Goal: Transaction & Acquisition: Purchase product/service

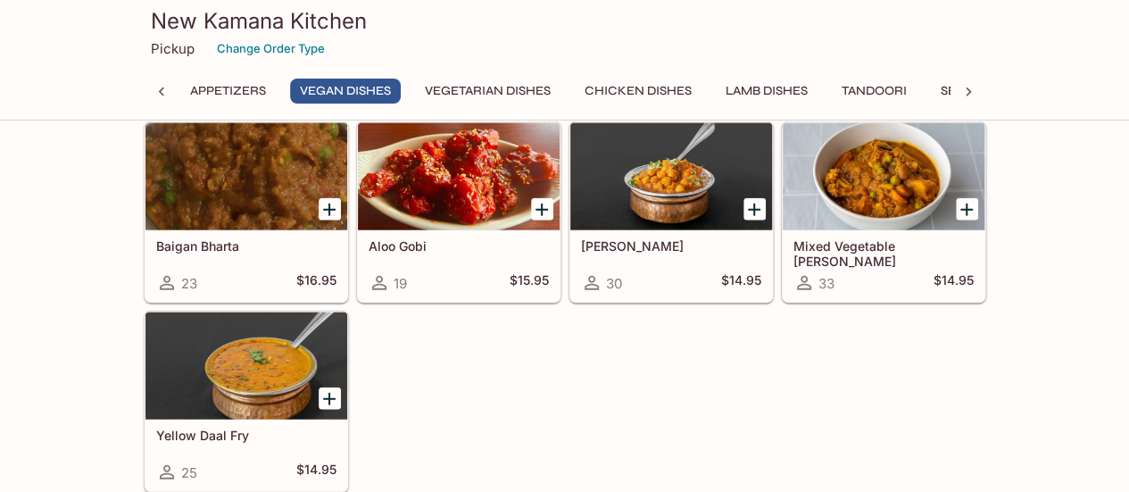
scroll to position [1970, 0]
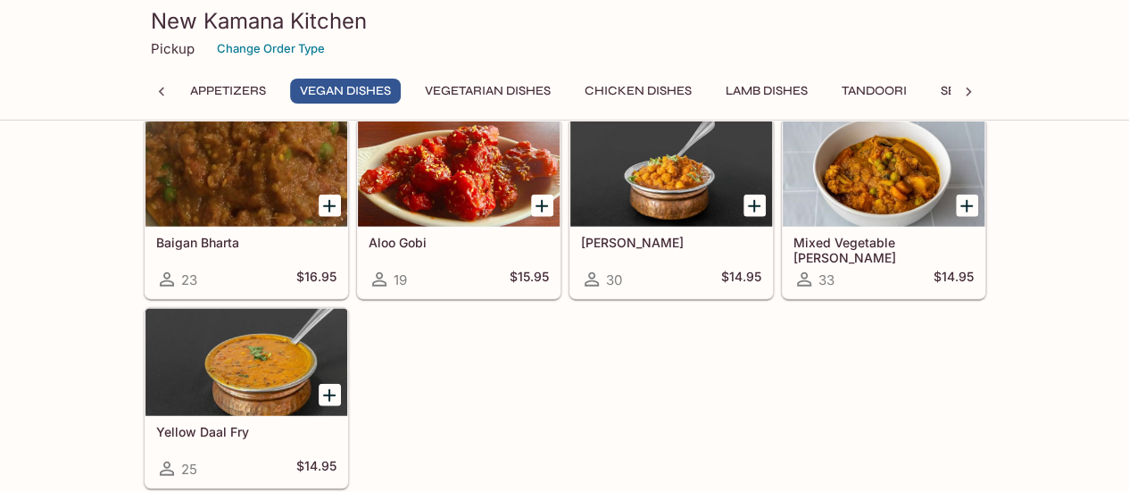
click at [327, 385] on icon "Add Yellow Daal Fry" at bounding box center [329, 395] width 21 height 21
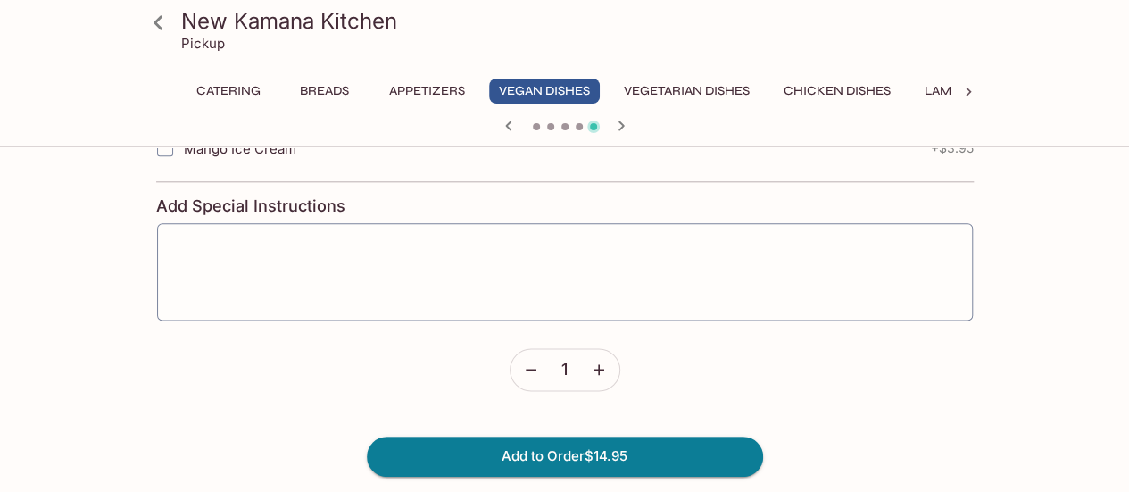
scroll to position [1010, 0]
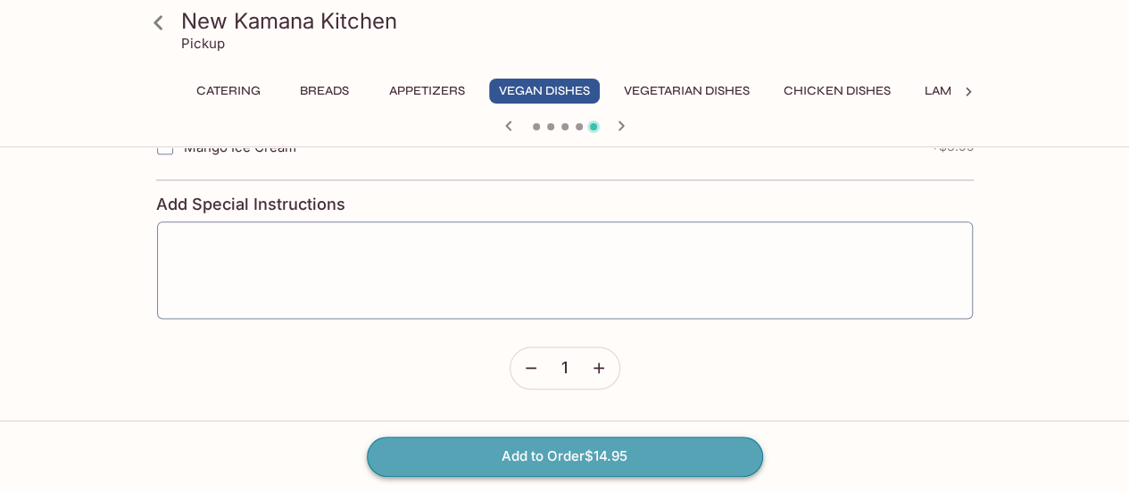
click at [522, 453] on button "Add to Order $14.95" at bounding box center [565, 455] width 396 height 39
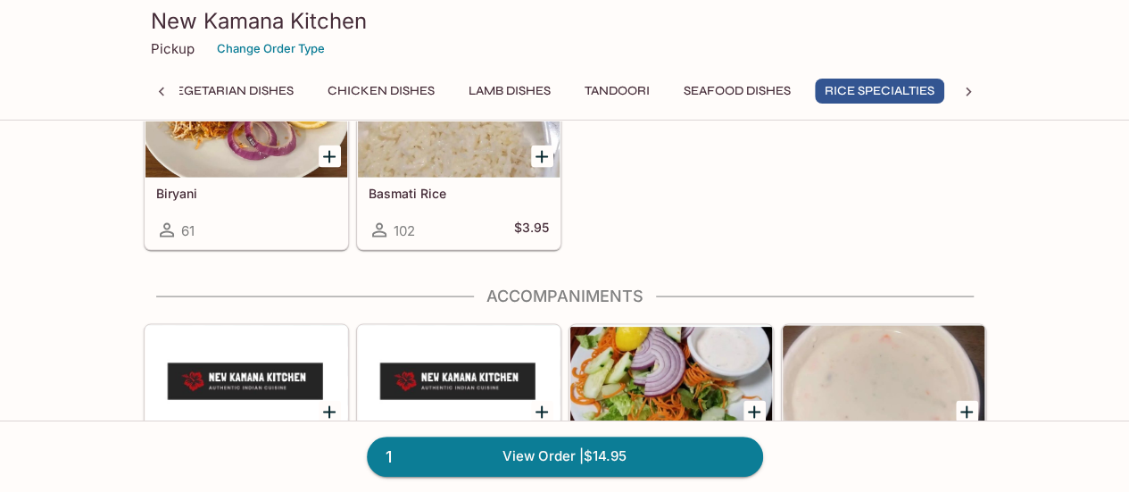
scroll to position [5068, 0]
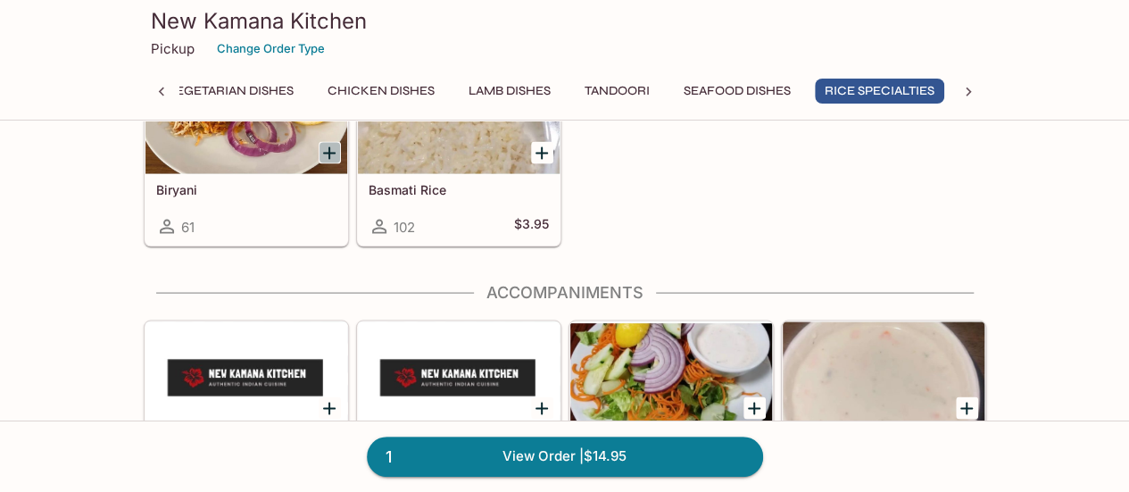
click at [328, 142] on icon "Add Biryani" at bounding box center [329, 152] width 21 height 21
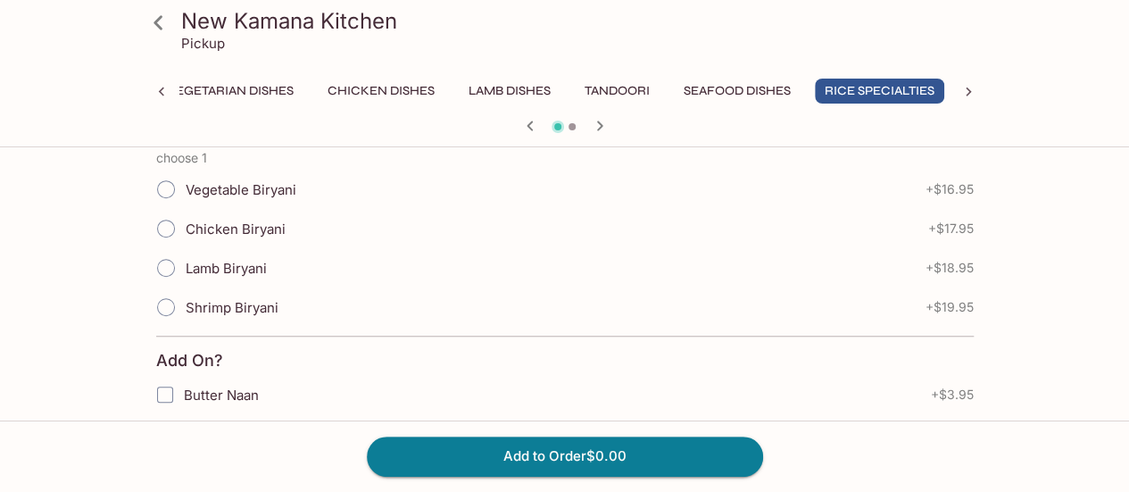
scroll to position [428, 0]
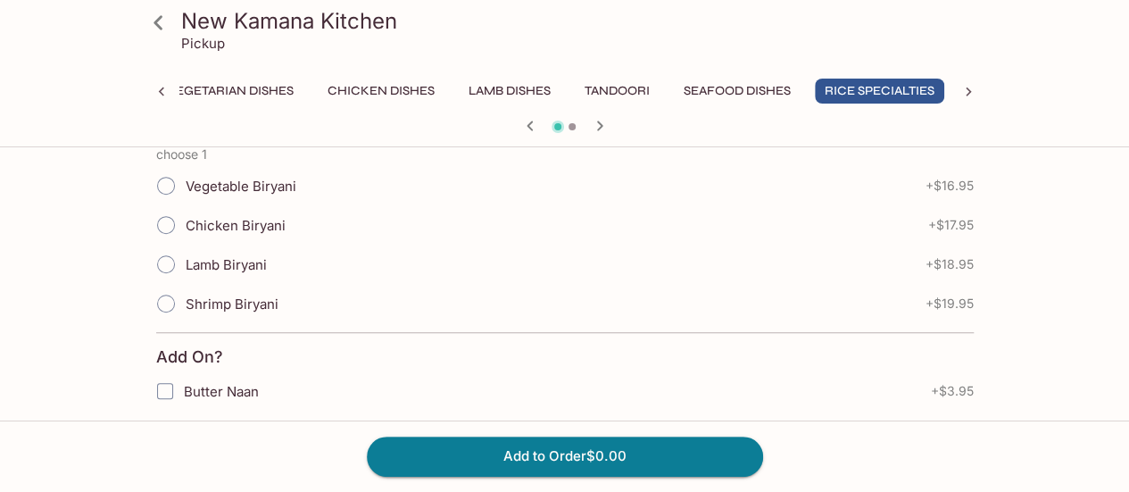
click at [169, 263] on input "Lamb Biryani" at bounding box center [165, 263] width 37 height 37
radio input "true"
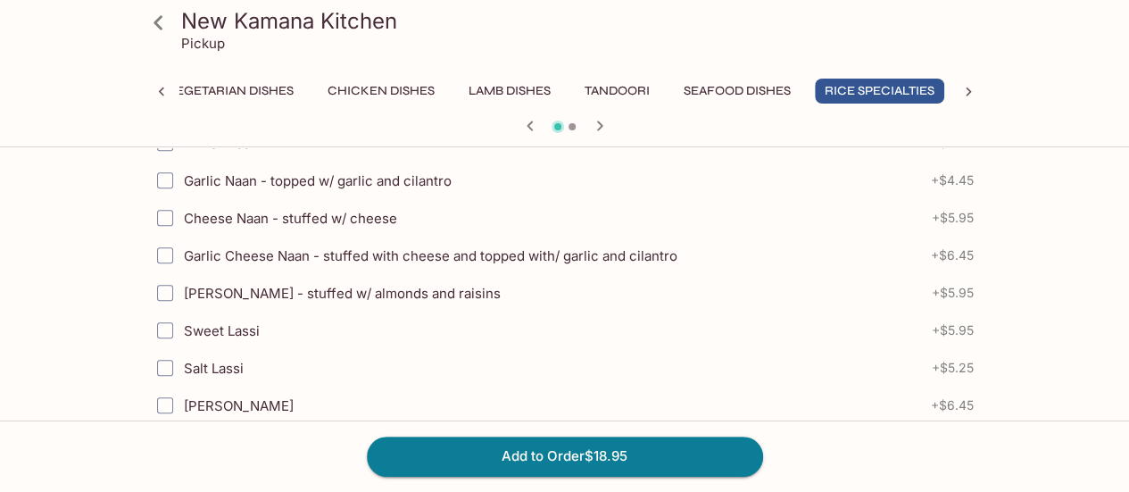
scroll to position [678, 0]
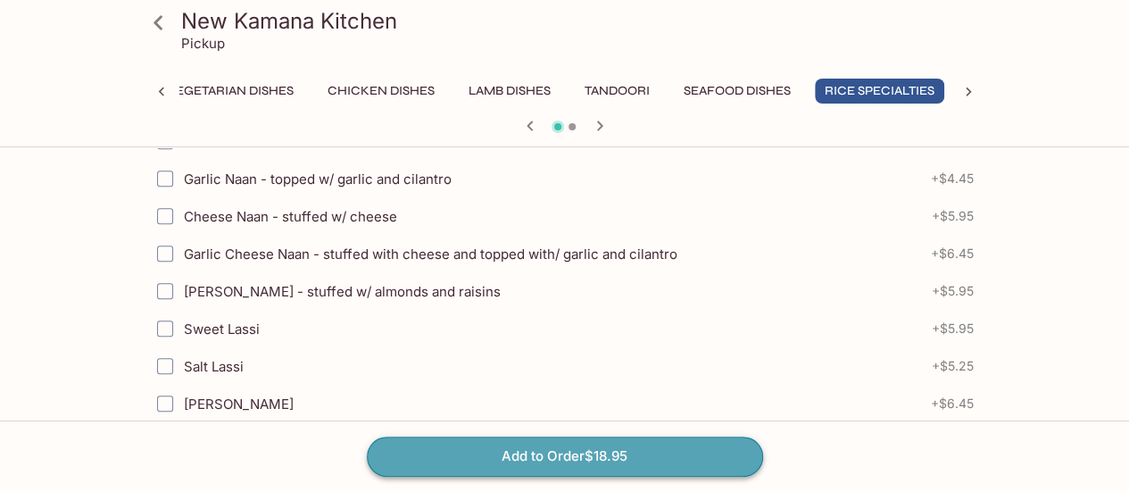
click at [459, 450] on button "Add to Order $18.95" at bounding box center [565, 455] width 396 height 39
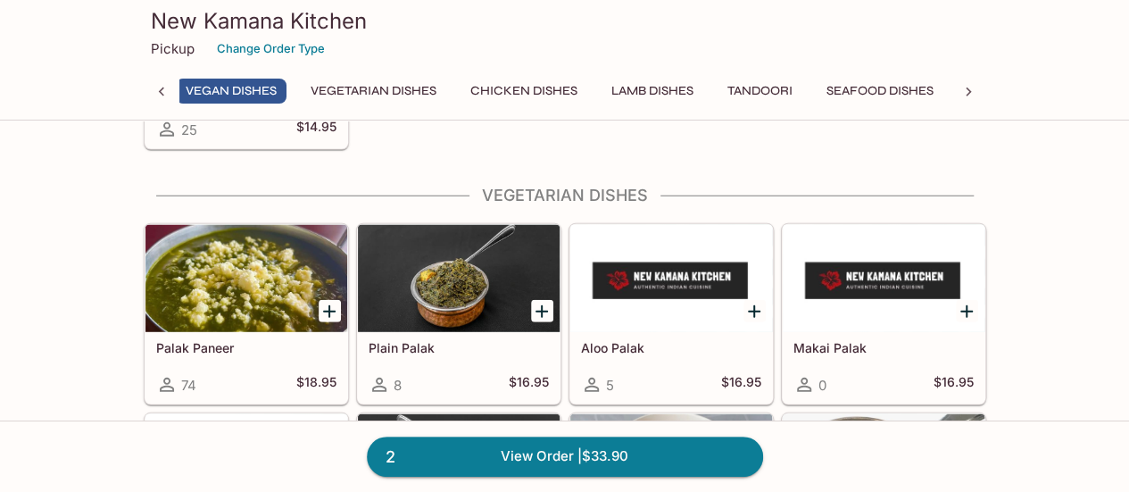
scroll to position [0, 310]
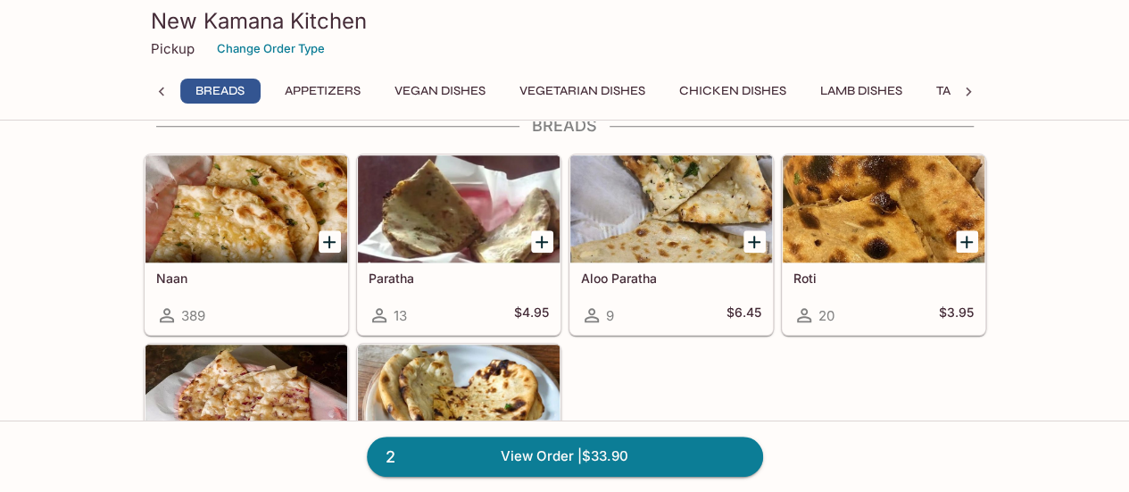
click at [968, 235] on icon "Add Roti" at bounding box center [966, 241] width 21 height 21
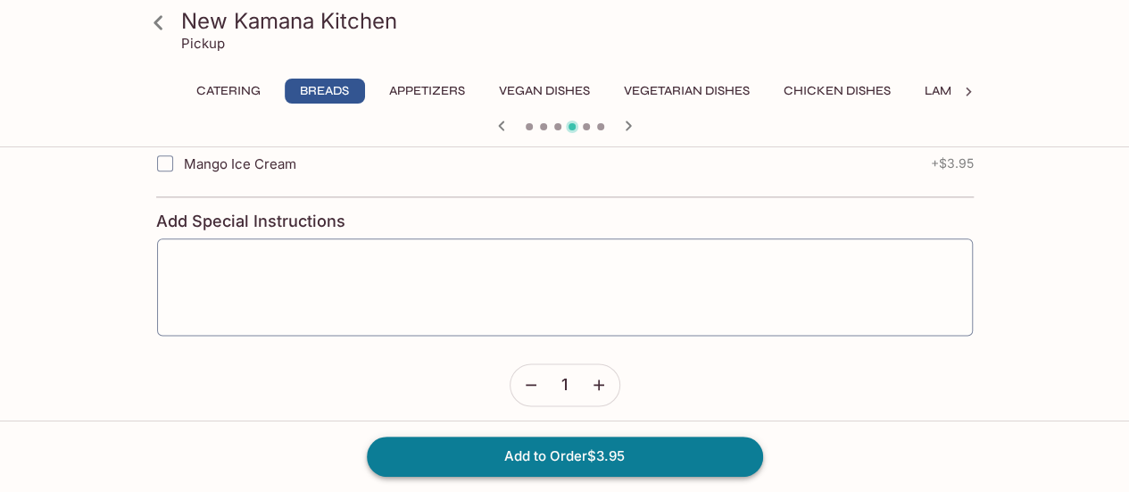
drag, startPoint x: 562, startPoint y: 457, endPoint x: 493, endPoint y: 462, distance: 68.9
click at [493, 462] on button "Add to Order $3.95" at bounding box center [565, 455] width 396 height 39
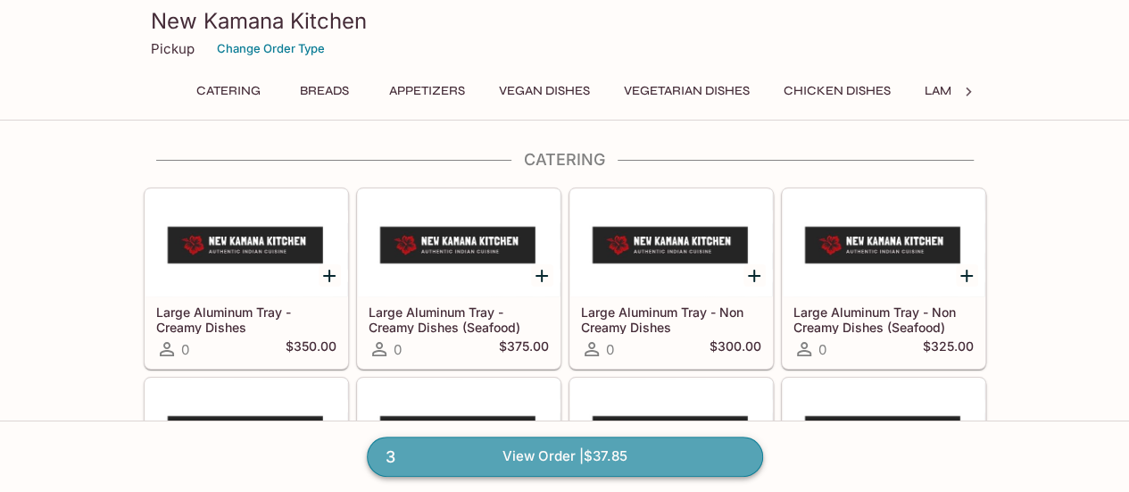
click at [571, 456] on link "3 View Order | $37.85" at bounding box center [565, 455] width 396 height 39
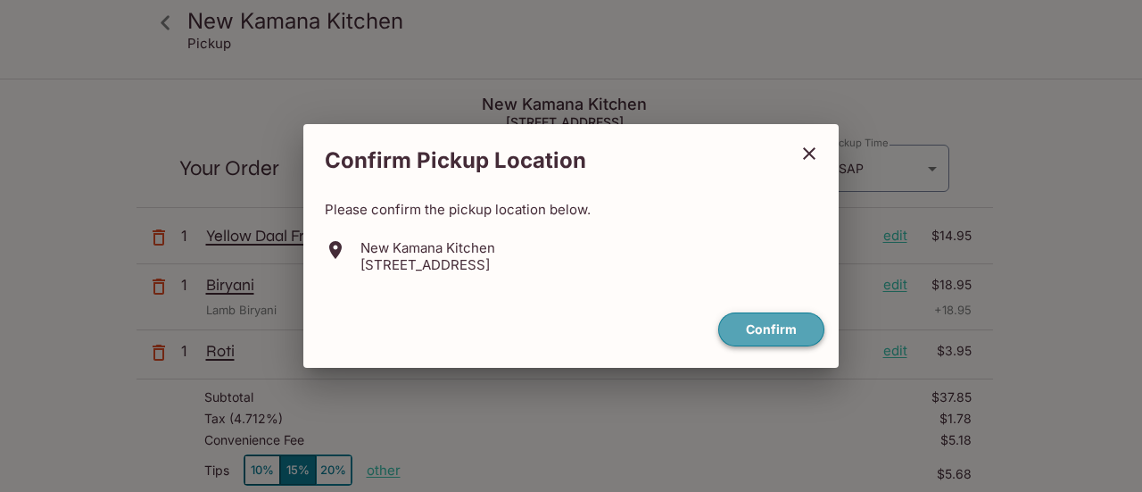
click at [791, 327] on button "Confirm" at bounding box center [771, 329] width 106 height 35
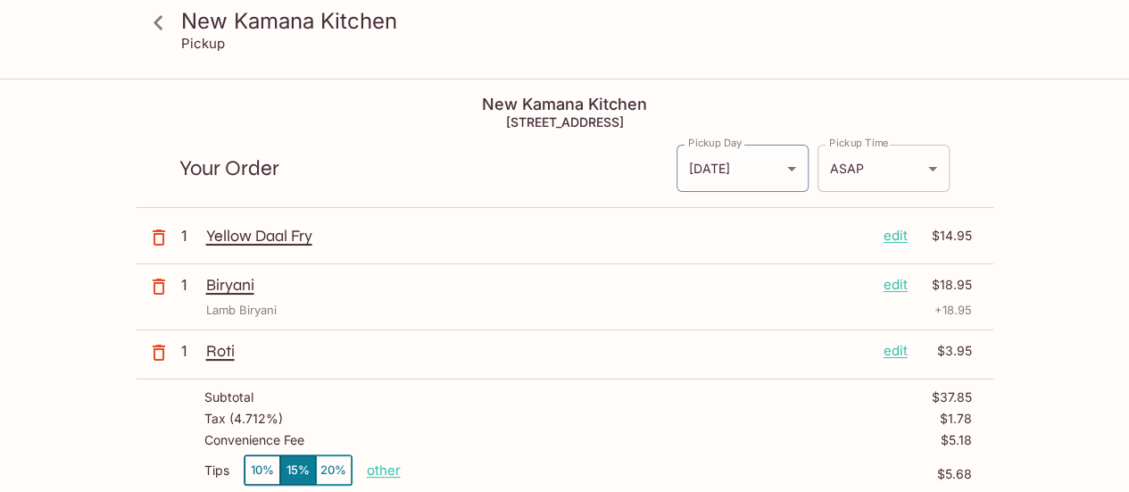
click at [930, 168] on body "New Kamana Kitchen Pickup New Kamana Kitchen [STREET_ADDRESS] Your Order Pickup…" at bounding box center [564, 326] width 1129 height 492
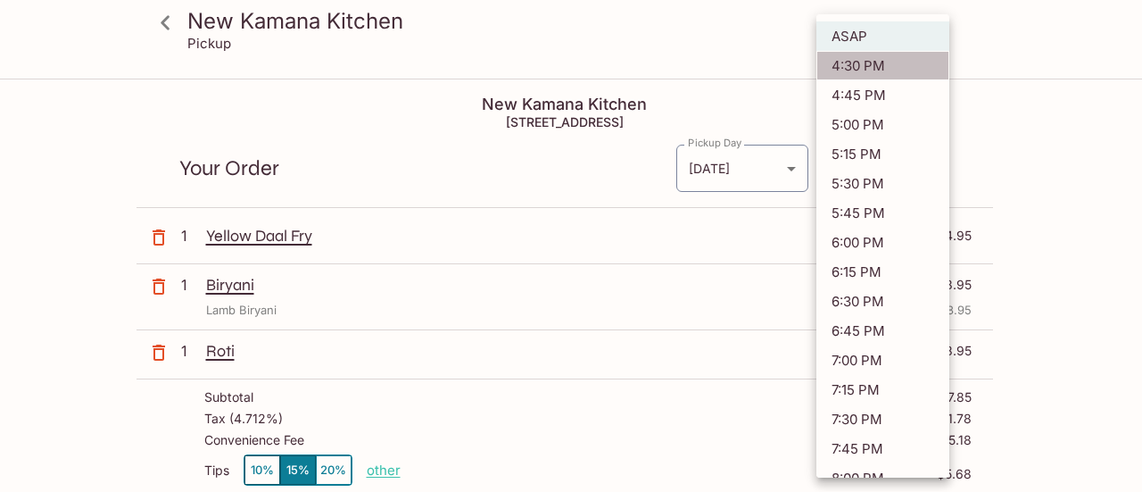
click at [901, 67] on li "4:30 PM" at bounding box center [882, 65] width 133 height 29
type input "[DATE]T02:30:09.000000Z"
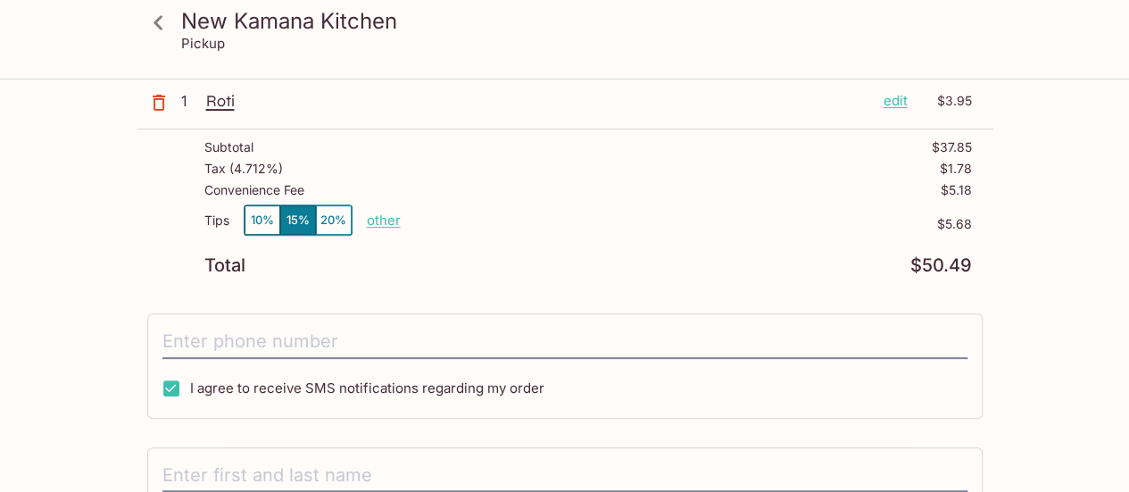
scroll to position [285, 0]
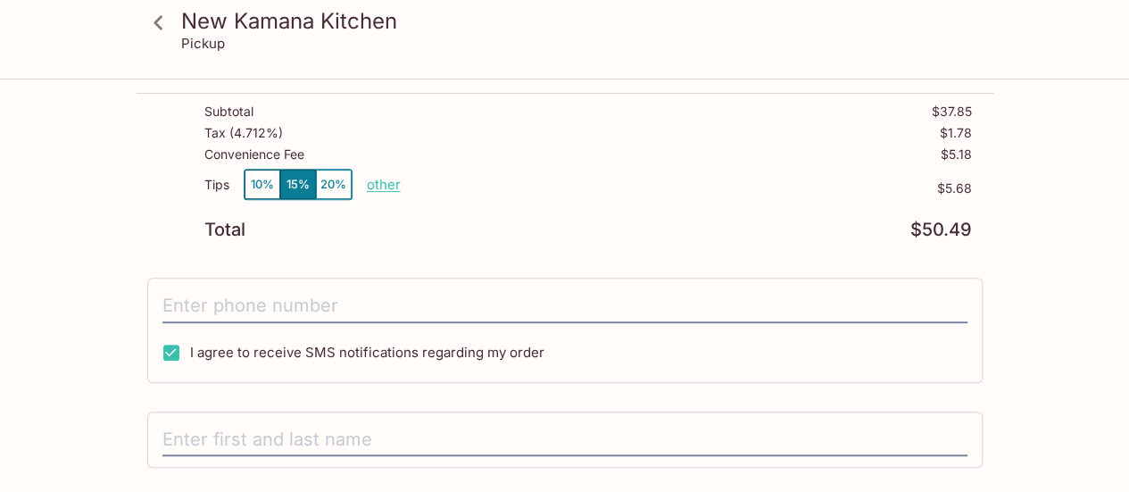
click at [386, 186] on p "other" at bounding box center [384, 184] width 34 height 17
click at [255, 183] on button "10%" at bounding box center [262, 184] width 36 height 29
click at [30, 229] on div "New Kamana Kitchen Pickup New Kamana Kitchen [STREET_ADDRESS] Your Order Pickup…" at bounding box center [564, 228] width 1129 height 867
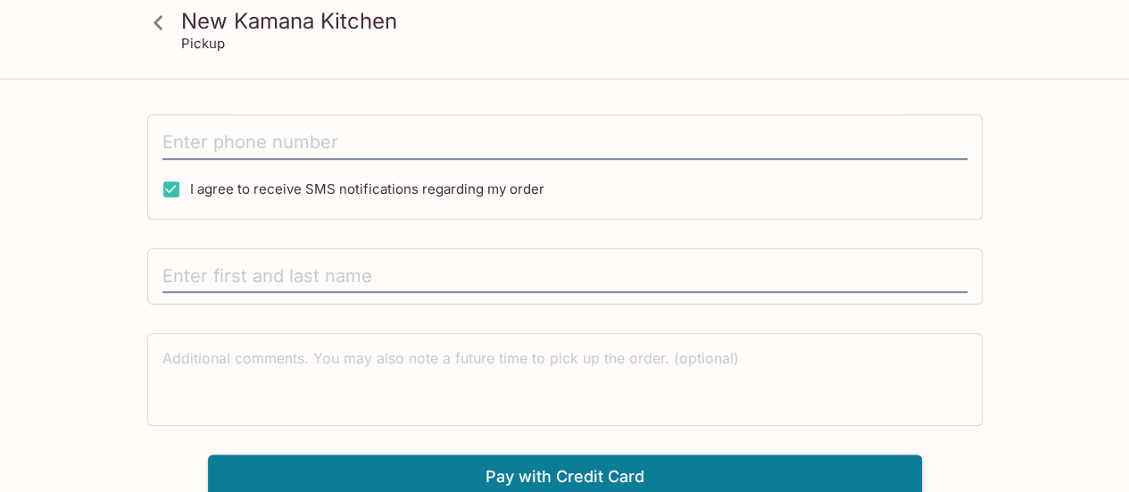
scroll to position [450, 0]
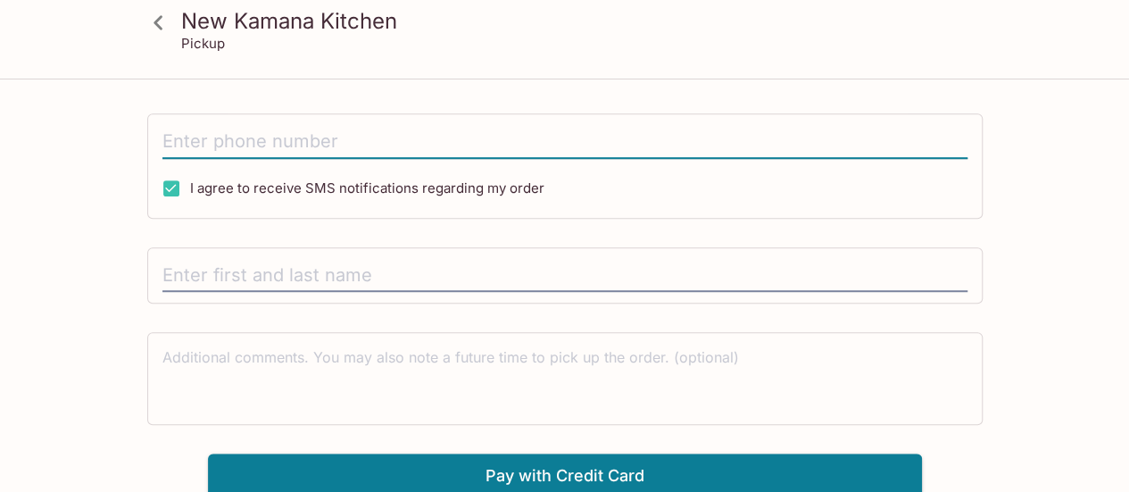
click at [203, 139] on input "tel" at bounding box center [564, 142] width 805 height 34
type input "[PHONE_NUMBER]"
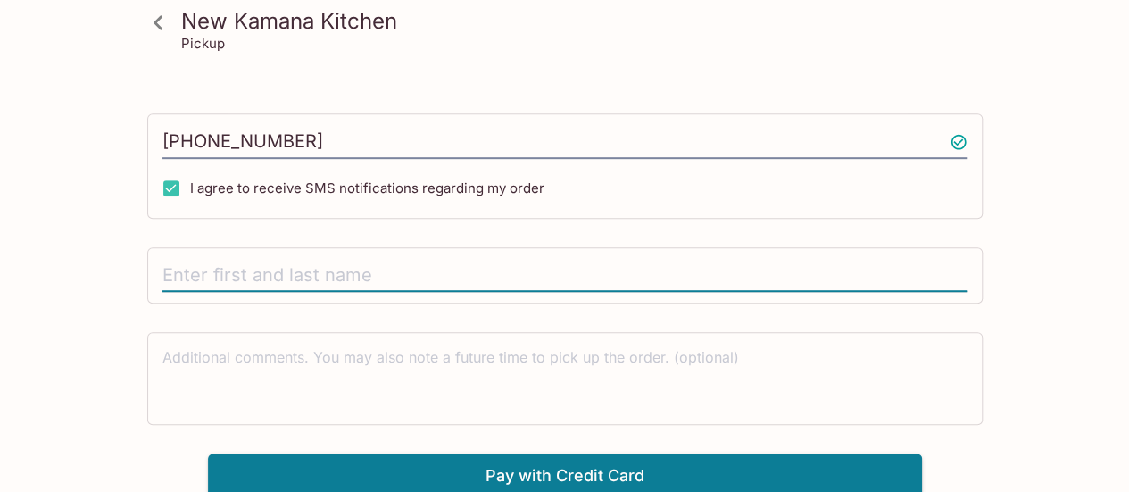
click at [178, 269] on input "text" at bounding box center [564, 276] width 805 height 34
type input "[PERSON_NAME]"
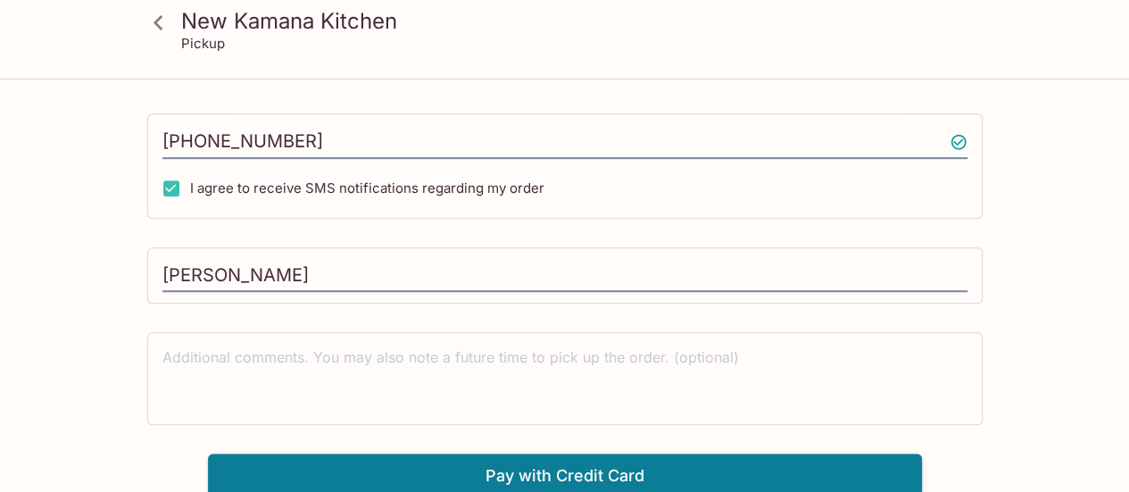
click at [71, 365] on div "New Kamana Kitchen Pickup New Kamana Kitchen [STREET_ADDRESS] Your Order Pickup…" at bounding box center [564, 64] width 1129 height 867
click at [632, 463] on button "Pay with Credit Card" at bounding box center [565, 475] width 714 height 45
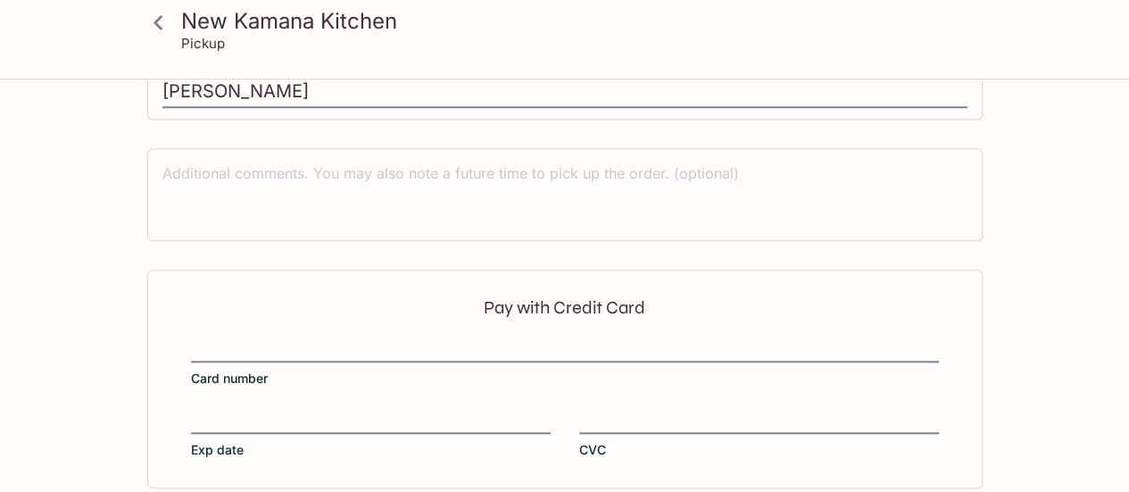
scroll to position [716, 0]
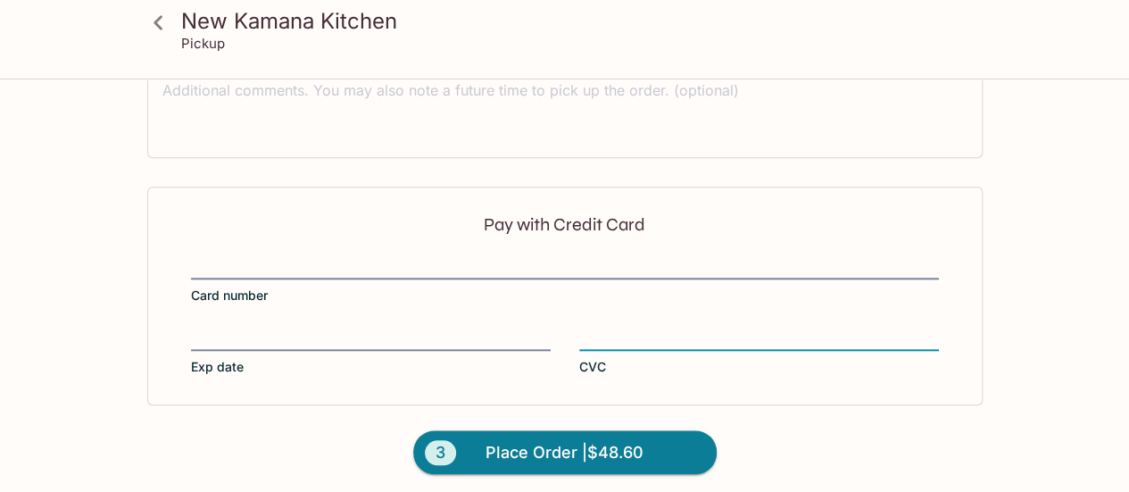
click at [587, 450] on span "Place Order | $48.60" at bounding box center [564, 452] width 158 height 29
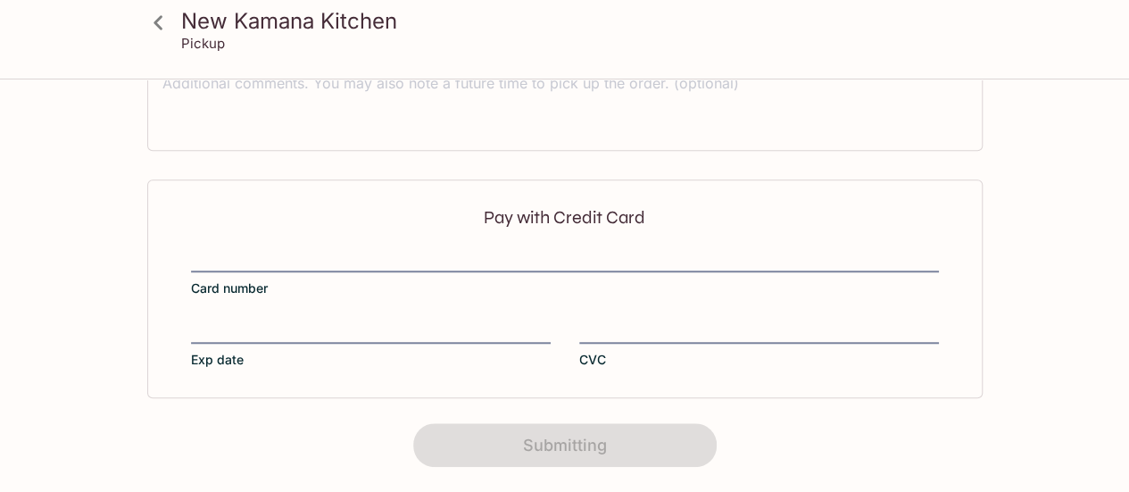
scroll to position [539, 0]
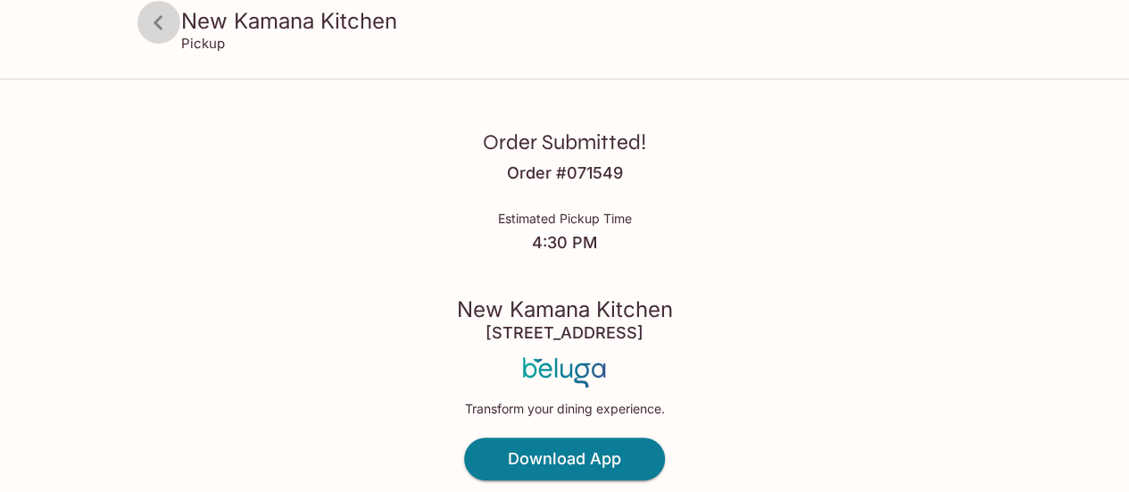
click at [161, 23] on icon at bounding box center [158, 22] width 31 height 31
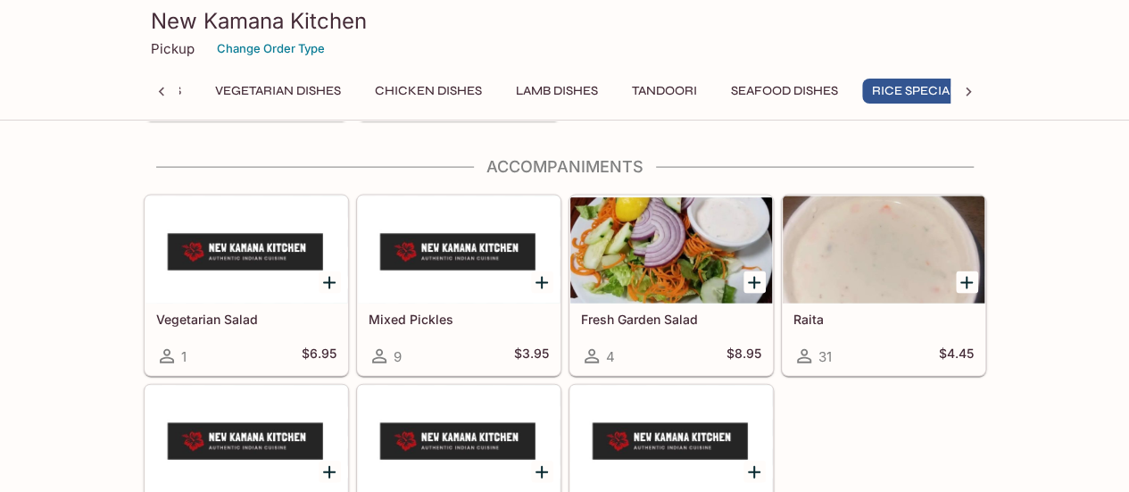
scroll to position [5278, 0]
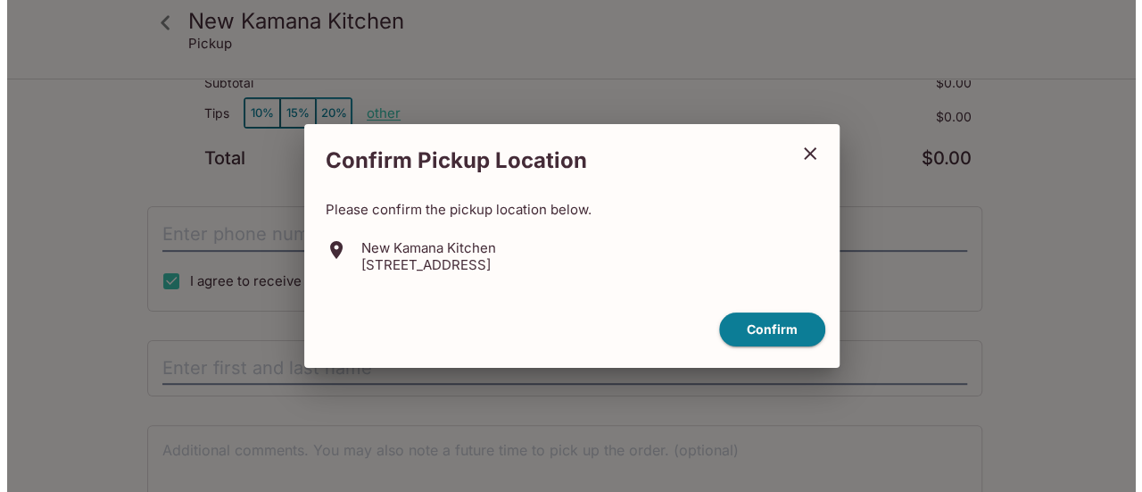
scroll to position [232, 0]
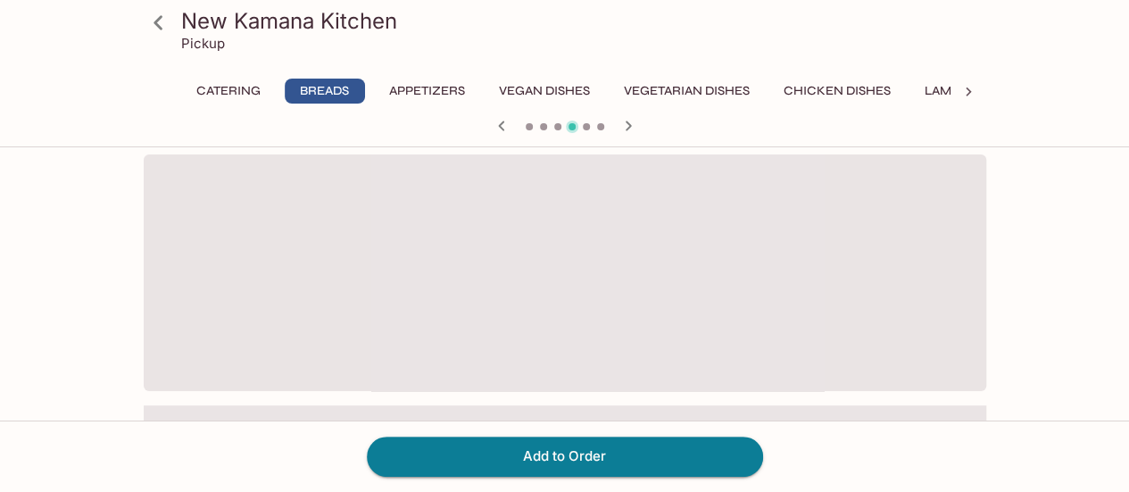
scroll to position [300, 0]
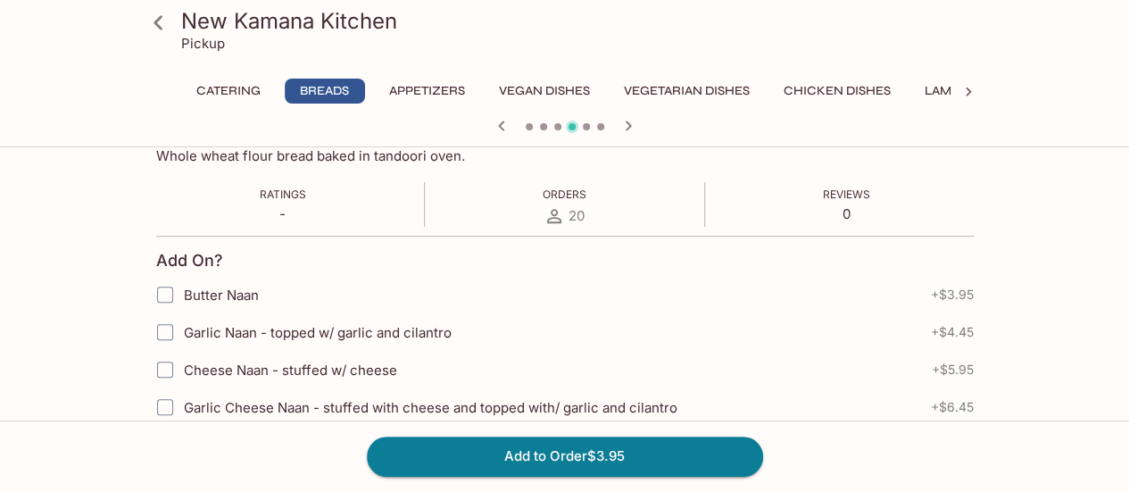
scroll to position [667, 0]
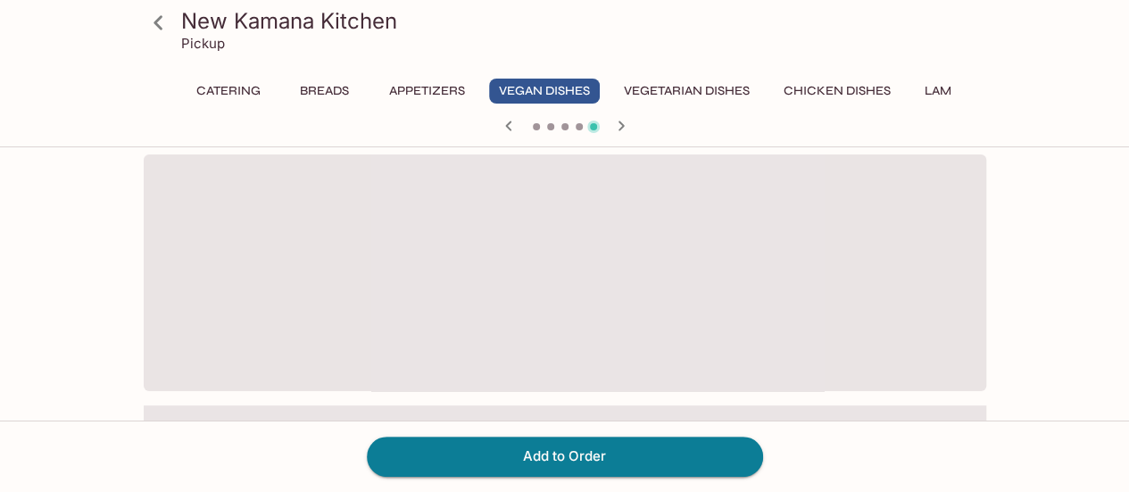
scroll to position [300, 0]
